Goal: Transaction & Acquisition: Purchase product/service

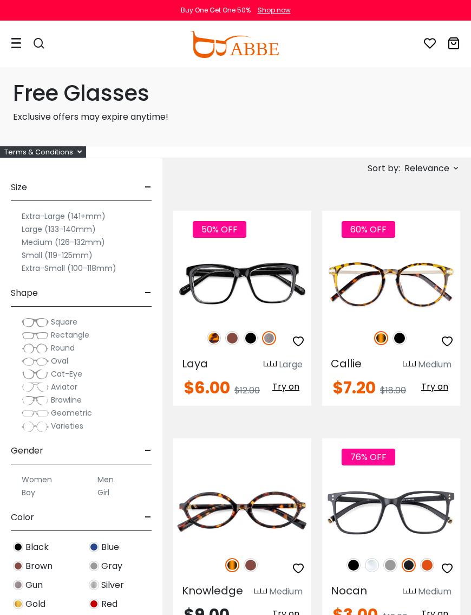
click at [0, 0] on img at bounding box center [0, 0] width 0 height 0
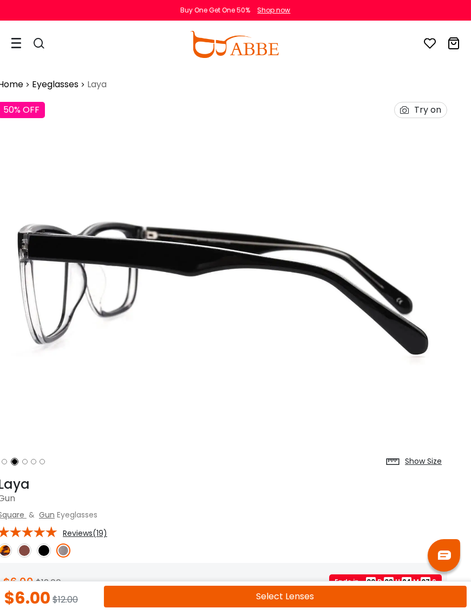
scroll to position [0, 14]
click at [427, 111] on div "Try on" at bounding box center [427, 109] width 27 height 15
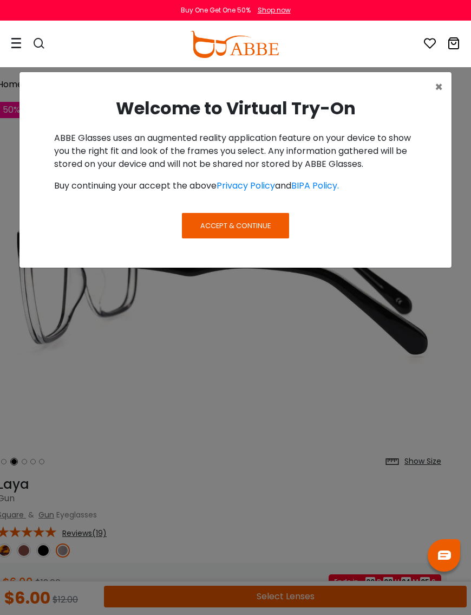
click at [248, 228] on span "Accept & Continue" at bounding box center [235, 225] width 70 height 10
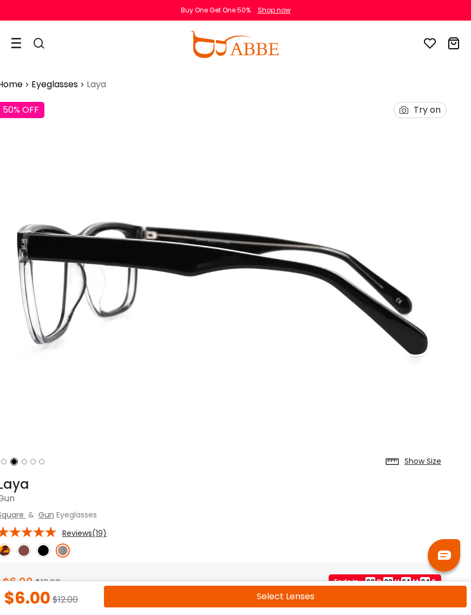
click at [425, 120] on div "50% OFF Try on" at bounding box center [222, 109] width 460 height 27
click at [434, 102] on div "Try on" at bounding box center [420, 110] width 53 height 16
click at [434, 101] on div "50% OFF Try on" at bounding box center [222, 109] width 460 height 27
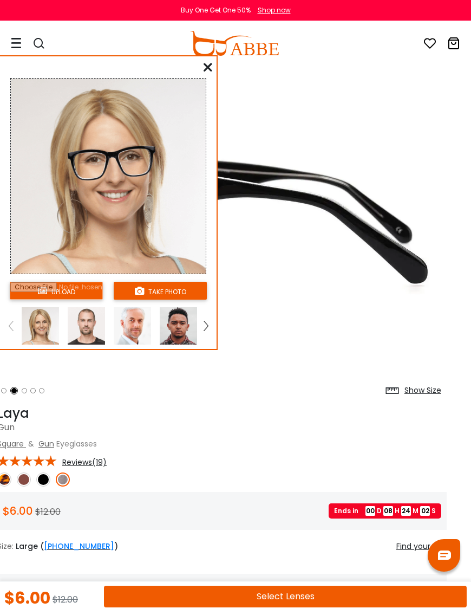
scroll to position [230, 14]
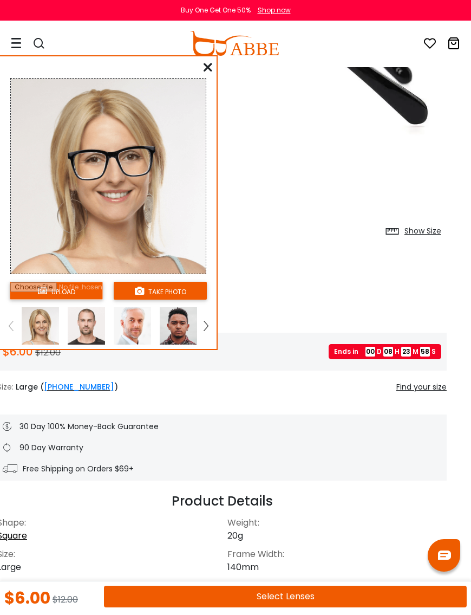
click at [81, 297] on input "file" at bounding box center [56, 291] width 93 height 18
click at [88, 289] on input "file" at bounding box center [56, 291] width 93 height 18
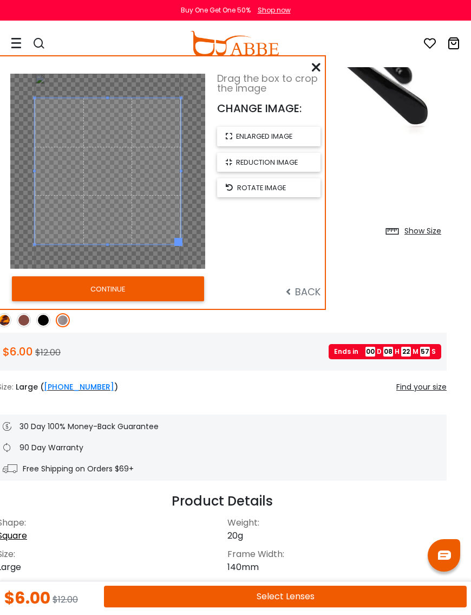
click at [167, 289] on button "CONTINUE" at bounding box center [108, 288] width 192 height 25
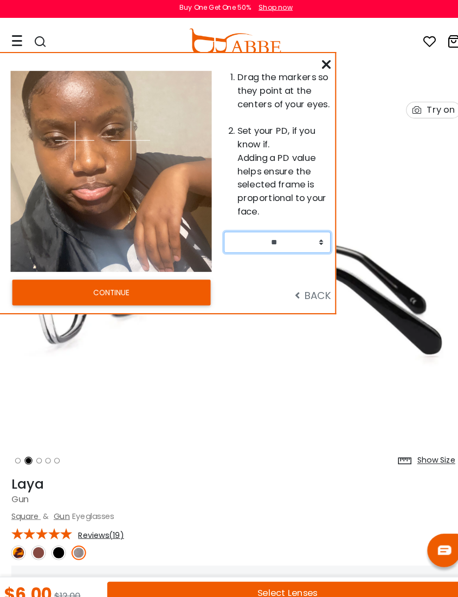
scroll to position [3, 0]
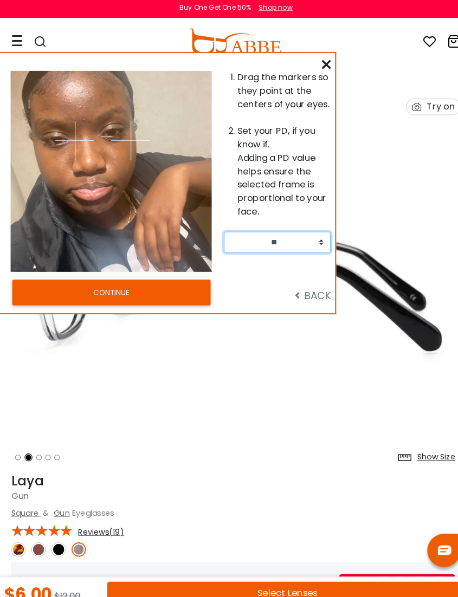
click at [285, 236] on select "** ** ** ** ** ** ** ** ** ** ** ** ** ** ** ** ** ** ** ** ** ** ** ** ** ** *…" at bounding box center [268, 238] width 103 height 21
click at [293, 240] on select "** ** ** ** ** ** ** ** ** ** ** ** ** ** ** ** ** ** ** ** ** ** ** ** ** ** *…" at bounding box center [268, 238] width 103 height 21
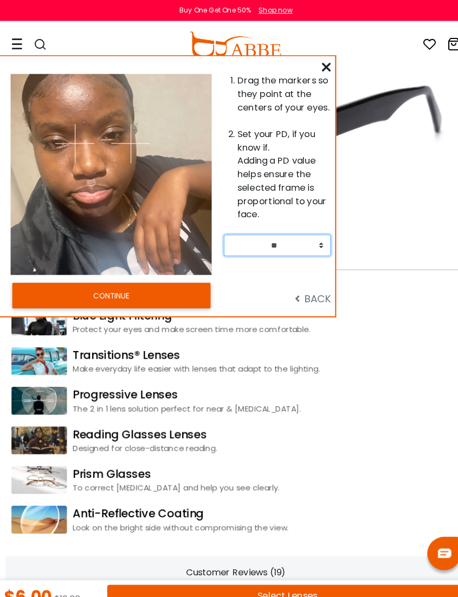
scroll to position [1502, 0]
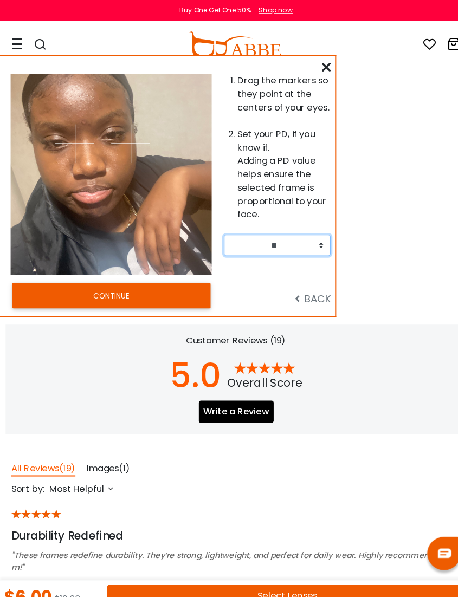
click at [302, 238] on select "** ** ** ** ** ** ** ** ** ** ** ** ** ** ** ** ** ** ** ** ** ** ** ** ** ** *…" at bounding box center [268, 238] width 103 height 21
